Goal: Entertainment & Leisure: Consume media (video, audio)

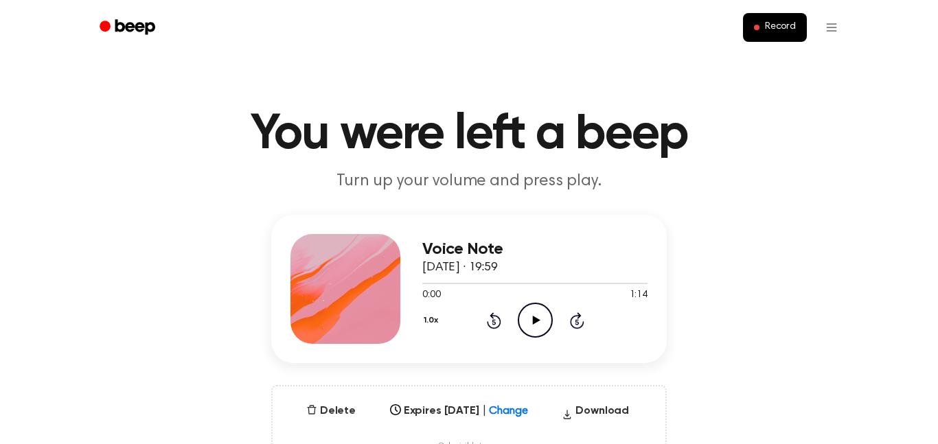
click at [526, 317] on icon "Play Audio" at bounding box center [535, 320] width 35 height 35
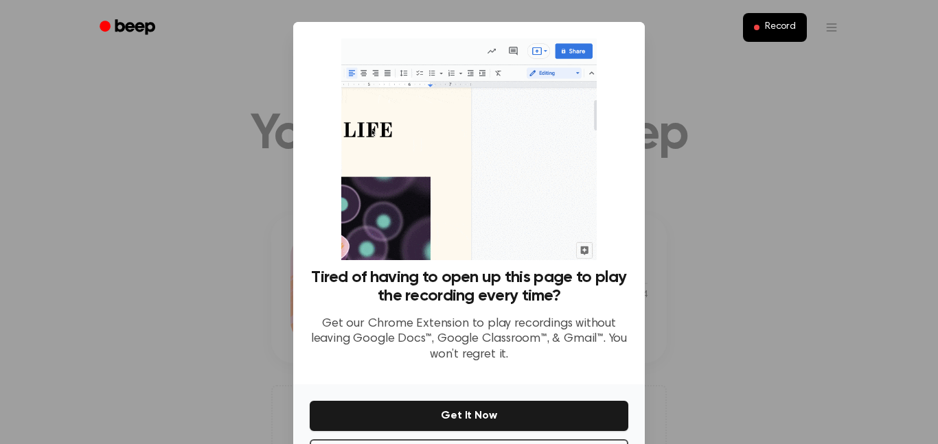
scroll to position [56, 0]
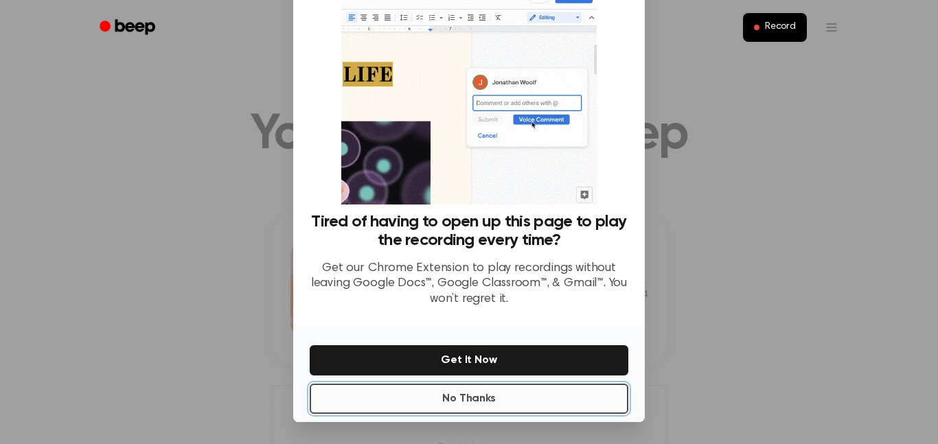
click at [515, 403] on button "No Thanks" at bounding box center [469, 399] width 318 height 30
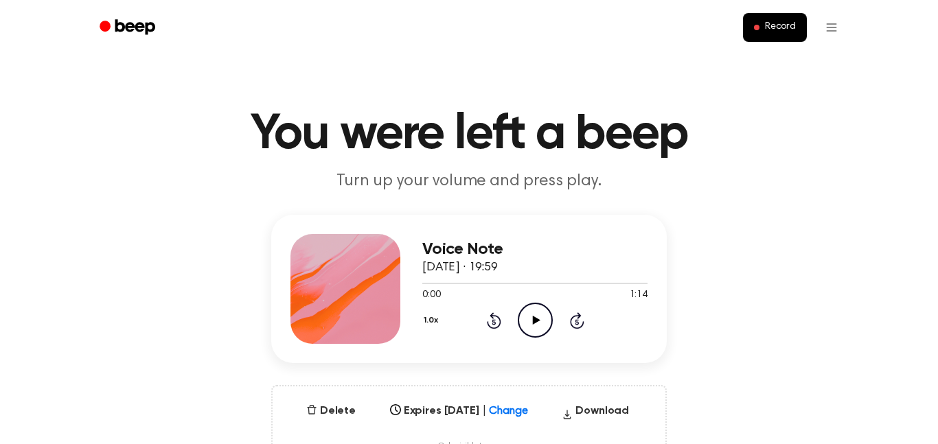
click at [534, 321] on icon at bounding box center [536, 320] width 8 height 9
click at [492, 321] on icon at bounding box center [492, 321] width 3 height 5
click at [484, 327] on div "1.0x Rewind 5 seconds Pause Audio Skip 5 seconds" at bounding box center [534, 320] width 225 height 35
click at [497, 325] on icon at bounding box center [494, 320] width 14 height 16
click at [495, 325] on icon "Rewind 5 seconds" at bounding box center [493, 321] width 15 height 18
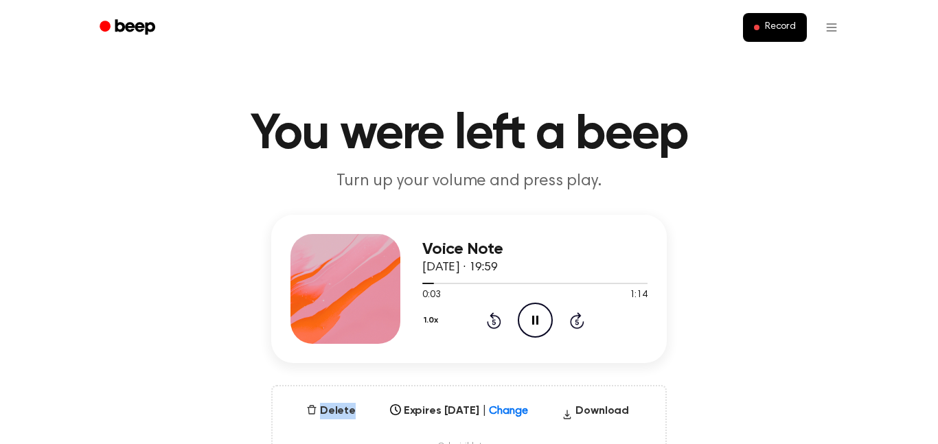
click at [495, 325] on icon "Rewind 5 seconds" at bounding box center [493, 321] width 15 height 18
